Goal: Task Accomplishment & Management: Use online tool/utility

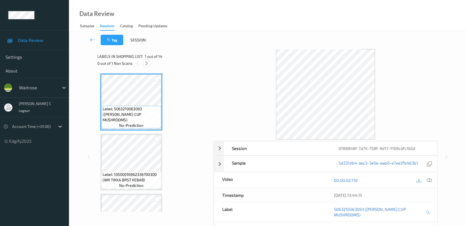
click at [146, 61] on icon at bounding box center [146, 63] width 5 height 5
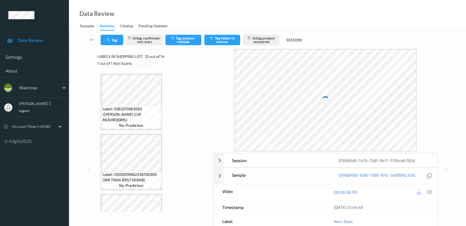
scroll to position [482, 0]
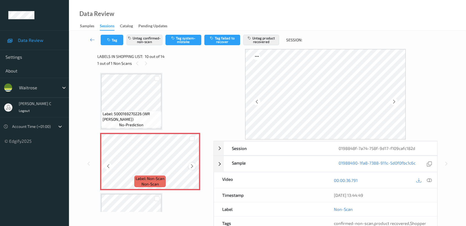
click at [191, 164] on icon at bounding box center [192, 166] width 5 height 5
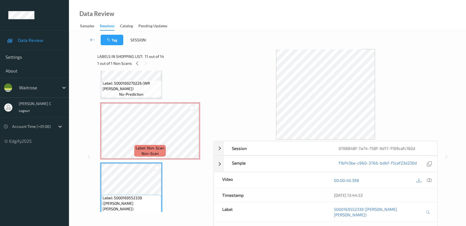
click at [136, 145] on span "Label: Non-Scan" at bounding box center [150, 148] width 29 height 6
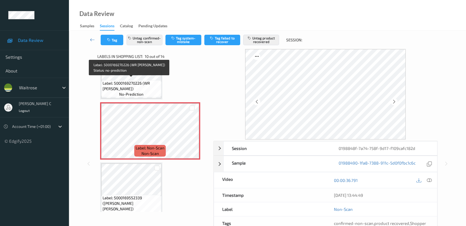
click at [138, 84] on span "Label: 5000169270226 (WR [PERSON_NAME])" at bounding box center [131, 86] width 57 height 11
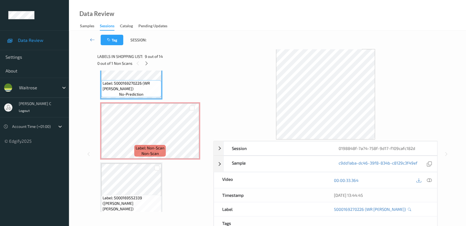
click at [427, 184] on div at bounding box center [424, 180] width 18 height 7
click at [429, 181] on icon at bounding box center [429, 180] width 5 height 5
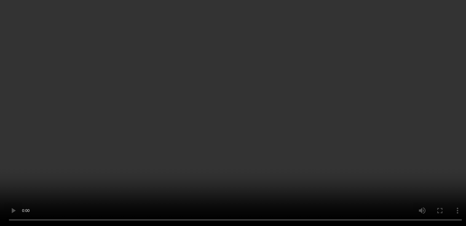
scroll to position [482, 0]
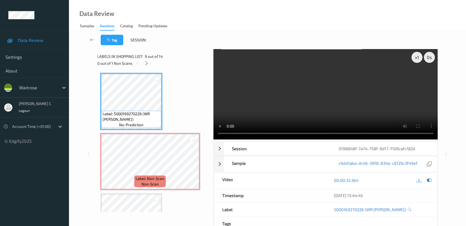
click at [134, 115] on span "Label: 5000169270226 (WR [PERSON_NAME])" at bounding box center [131, 116] width 57 height 11
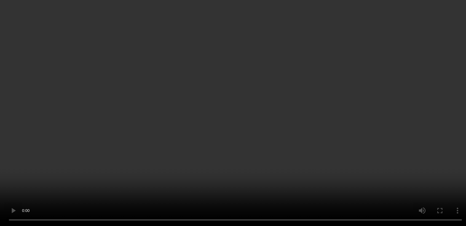
scroll to position [574, 0]
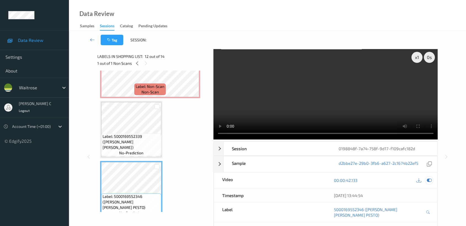
click at [431, 179] on icon at bounding box center [429, 180] width 5 height 5
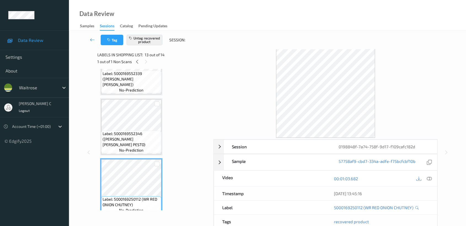
scroll to position [0, 0]
